Goal: Navigation & Orientation: Find specific page/section

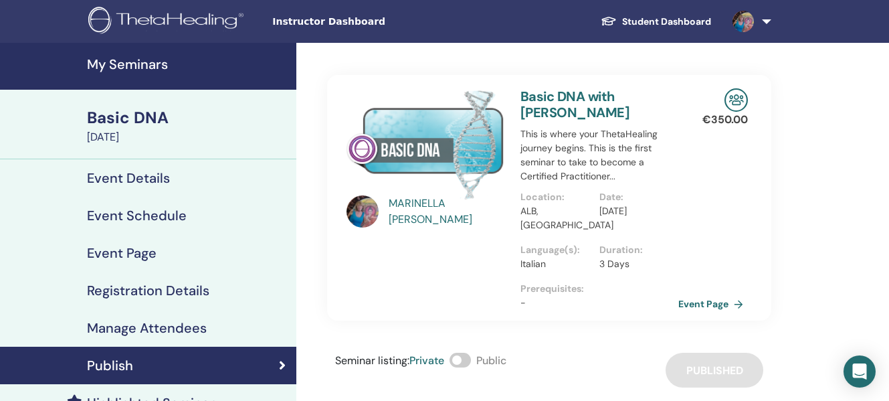
click at [656, 20] on link "Student Dashboard" at bounding box center [656, 21] width 132 height 25
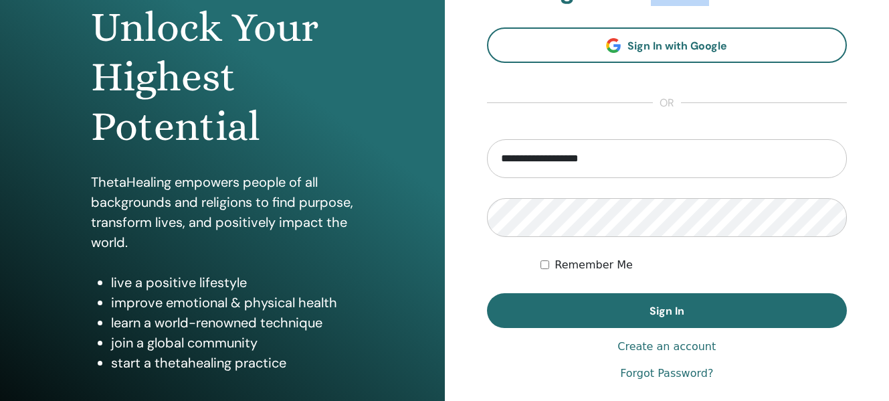
scroll to position [179, 0]
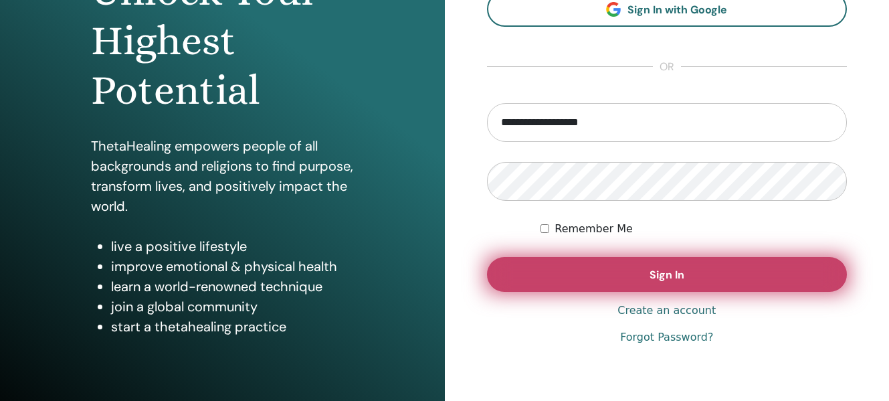
click at [577, 267] on button "Sign In" at bounding box center [667, 274] width 361 height 35
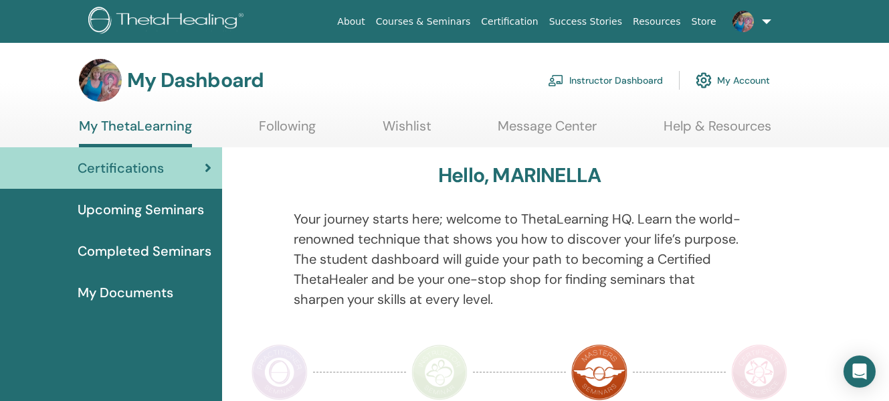
click at [591, 80] on link "Instructor Dashboard" at bounding box center [605, 80] width 115 height 29
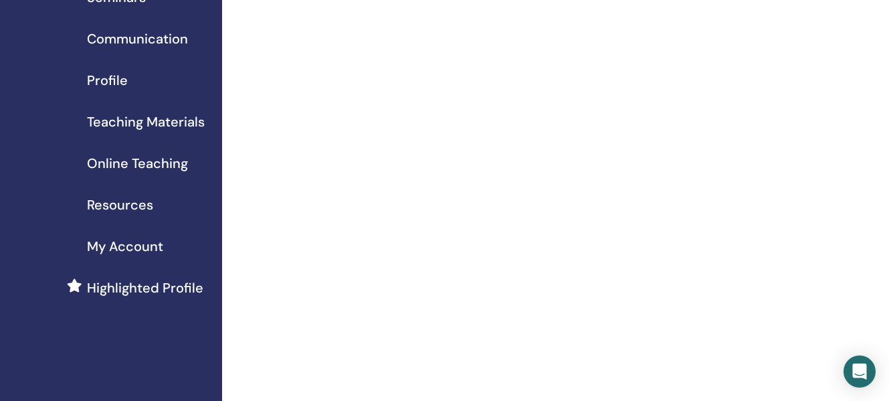
scroll to position [45, 0]
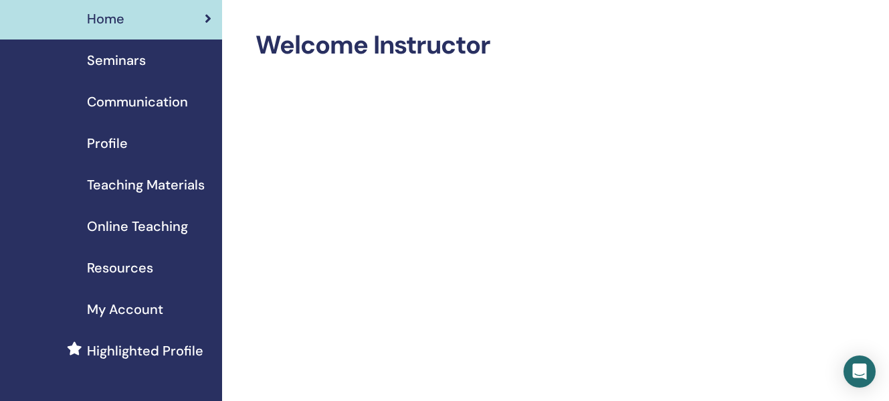
click at [112, 62] on span "Seminars" at bounding box center [116, 60] width 59 height 20
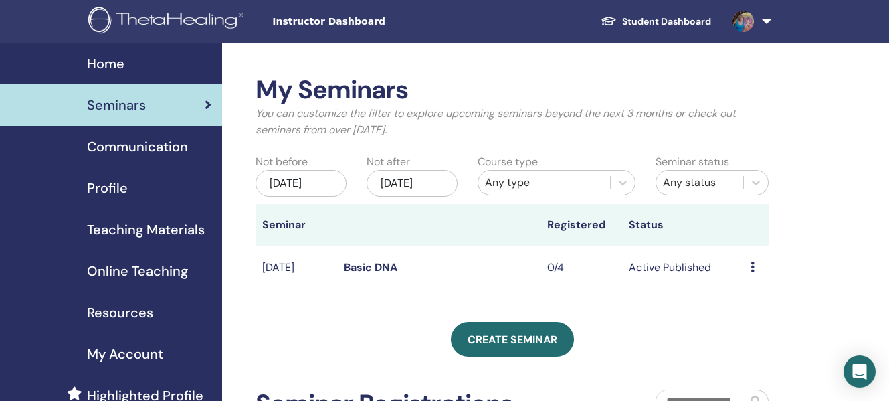
click at [751, 272] on icon at bounding box center [753, 267] width 4 height 11
click at [744, 286] on link "Preview" at bounding box center [747, 289] width 38 height 14
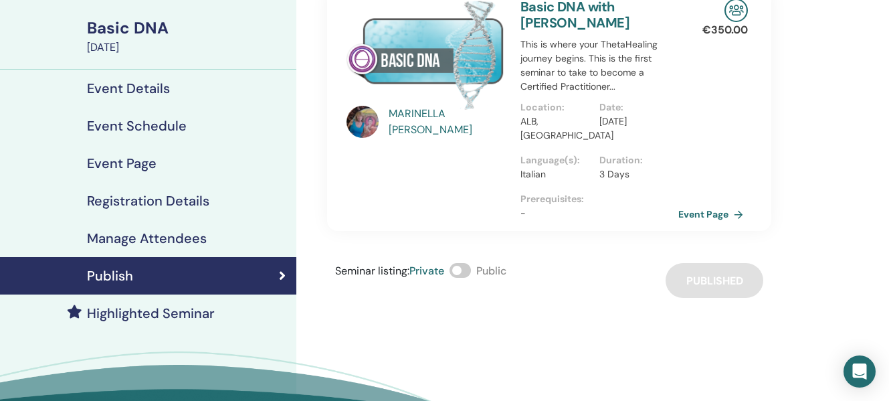
scroll to position [107, 0]
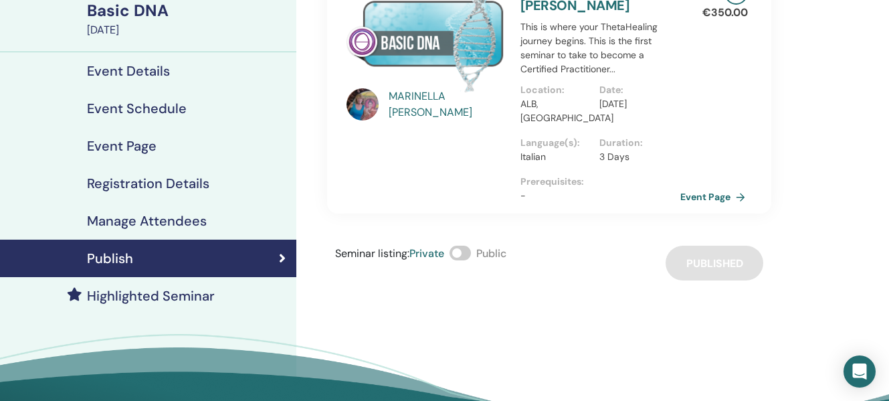
click at [741, 197] on link "Event Page" at bounding box center [715, 197] width 70 height 20
